Goal: Navigation & Orientation: Find specific page/section

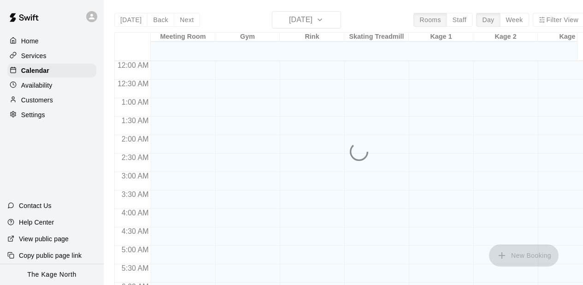
scroll to position [532, 0]
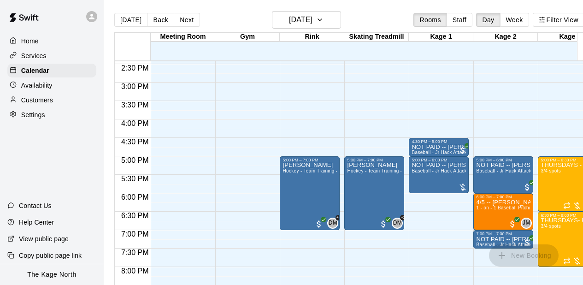
click at [91, 17] on icon at bounding box center [92, 16] width 8 height 8
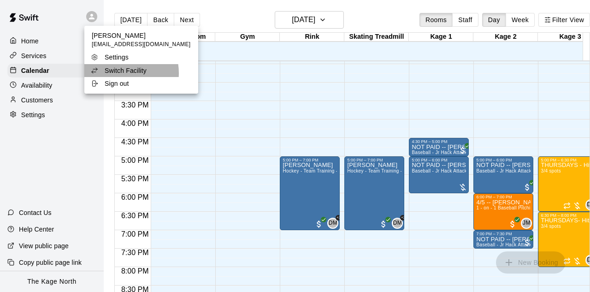
click at [116, 73] on p "Switch Facility" at bounding box center [126, 70] width 42 height 9
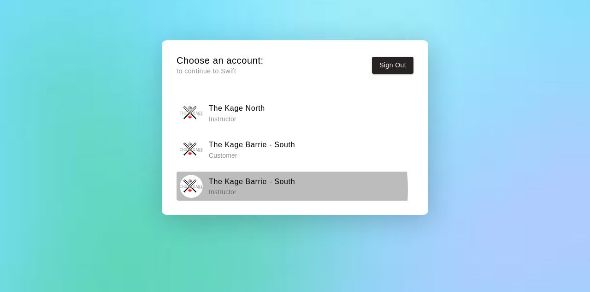
click at [251, 189] on p "Instructor" at bounding box center [252, 191] width 86 height 9
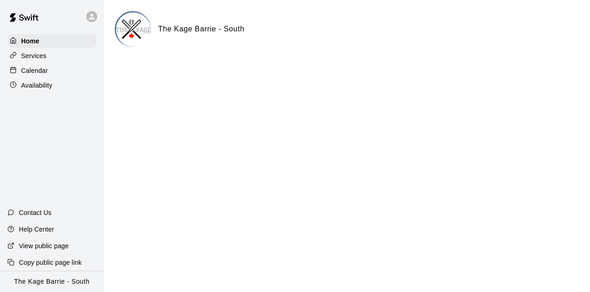
click at [226, 74] on html "Home Services Calendar Availability Contact Us Help Center View public page Cop…" at bounding box center [295, 37] width 590 height 74
click at [51, 72] on div "Calendar" at bounding box center [51, 71] width 89 height 14
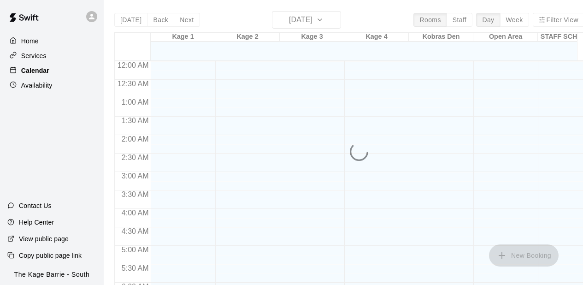
scroll to position [532, 0]
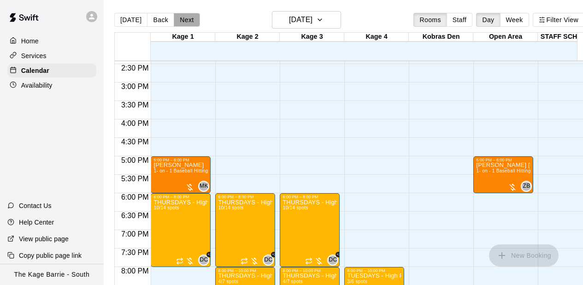
click at [195, 19] on button "Next" at bounding box center [187, 20] width 26 height 14
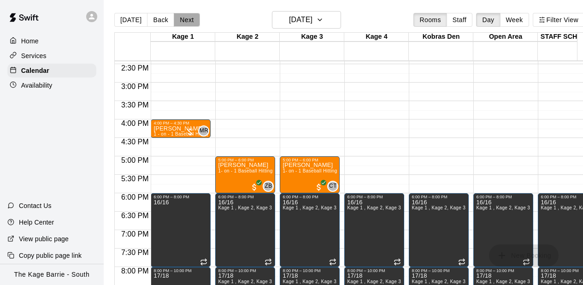
click at [184, 21] on button "Next" at bounding box center [187, 20] width 26 height 14
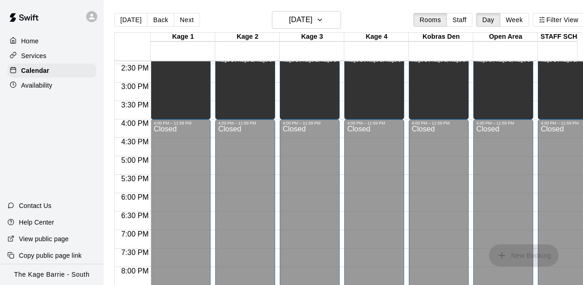
click at [218, 88] on div "Unavailable Kage 1 , Kage 2, Kage 3, Kage 4, Kobras Den, Open Area, STAFF SCHED…" at bounding box center [245, 194] width 54 height 285
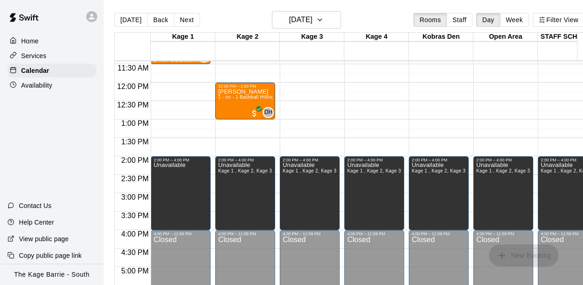
scroll to position [329, 0]
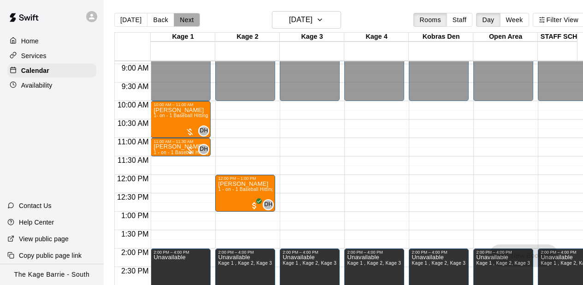
click at [187, 19] on button "Next" at bounding box center [187, 20] width 26 height 14
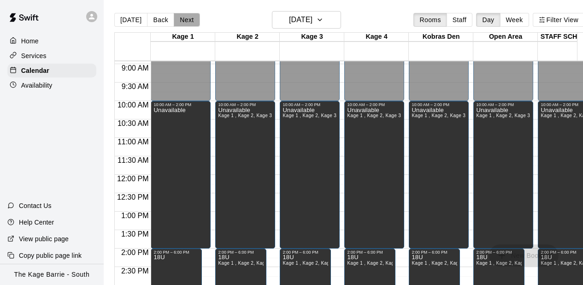
click at [187, 19] on button "Next" at bounding box center [187, 20] width 26 height 14
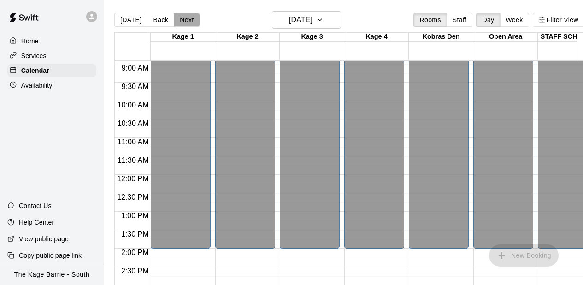
click at [187, 19] on button "Next" at bounding box center [187, 20] width 26 height 14
click at [182, 22] on button "Next" at bounding box center [187, 20] width 26 height 14
